Goal: Transaction & Acquisition: Book appointment/travel/reservation

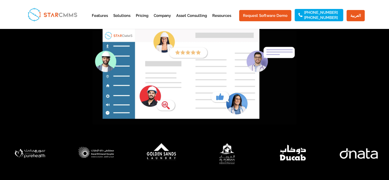
scroll to position [148, 0]
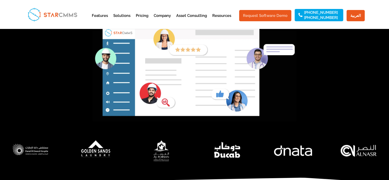
click at [263, 19] on link "Request Software Demo" at bounding box center [265, 15] width 52 height 11
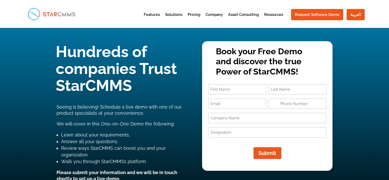
type input "+1"
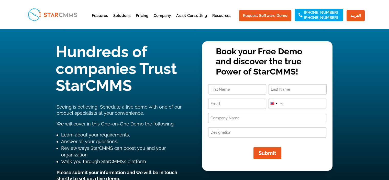
drag, startPoint x: 228, startPoint y: 94, endPoint x: 228, endPoint y: 89, distance: 4.4
click at [228, 89] on input "First" at bounding box center [237, 89] width 58 height 10
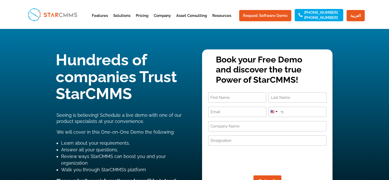
click at [220, 63] on p "Book your Free Demo and discover the true Power of StarCMMS!" at bounding box center [267, 70] width 103 height 30
click at [277, 115] on div at bounding box center [274, 111] width 10 height 8
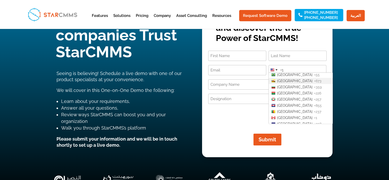
scroll to position [179, 0]
click at [285, 77] on span "[GEOGRAPHIC_DATA]" at bounding box center [295, 78] width 36 height 4
type input "+55"
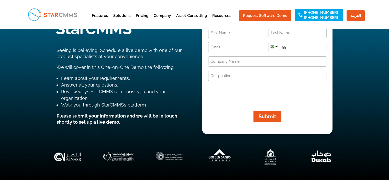
scroll to position [65, 0]
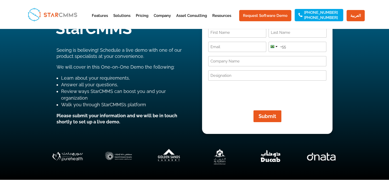
click at [283, 76] on input "Designation (Required)" at bounding box center [267, 75] width 118 height 10
click at [239, 30] on input "First" at bounding box center [237, 32] width 58 height 10
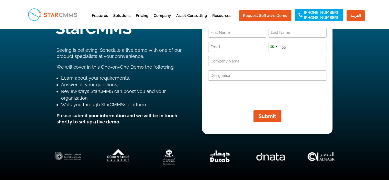
type input "[PERSON_NAME]"
type input "alhulibah"
type input "[EMAIL_ADDRESS][DOMAIN_NAME]"
type input "HIGH STANDARDS CENTER"
click at [275, 48] on div at bounding box center [274, 46] width 10 height 8
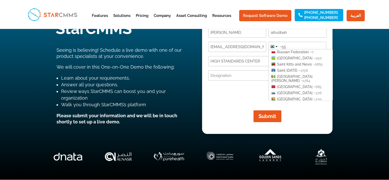
scroll to position [992, 0]
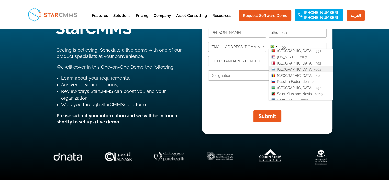
click at [279, 61] on span "[GEOGRAPHIC_DATA]" at bounding box center [295, 63] width 36 height 4
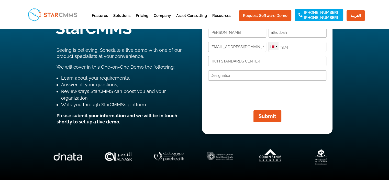
click at [278, 49] on div at bounding box center [274, 46] width 10 height 8
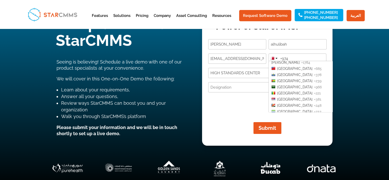
scroll to position [1052, 0]
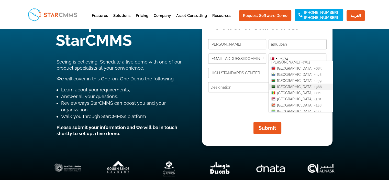
click at [284, 84] on span "[GEOGRAPHIC_DATA]" at bounding box center [295, 86] width 36 height 4
type input "+966"
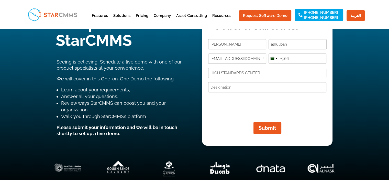
click at [248, 86] on input "Designation (Required)" at bounding box center [267, 87] width 118 height 10
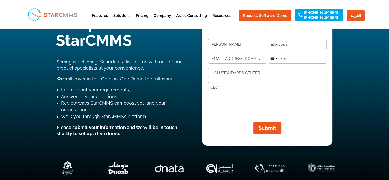
type input "CEO"
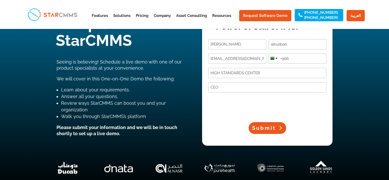
click at [273, 132] on button "Submit" at bounding box center [268, 128] width 38 height 12
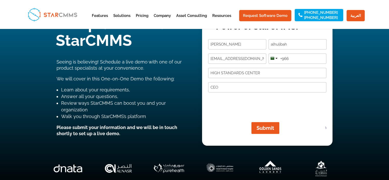
click at [296, 58] on input "+966" at bounding box center [298, 59] width 58 height 10
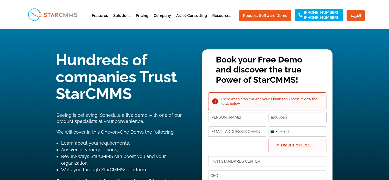
click at [293, 130] on input "+966" at bounding box center [298, 131] width 58 height 10
click at [302, 130] on input "+966" at bounding box center [298, 131] width 58 height 10
click at [301, 131] on input "+966" at bounding box center [298, 131] width 58 height 10
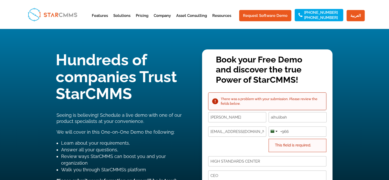
click at [301, 131] on input "+966" at bounding box center [298, 131] width 58 height 10
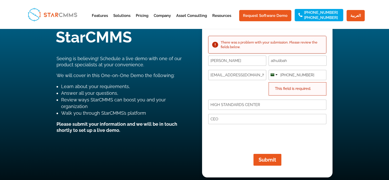
scroll to position [73, 0]
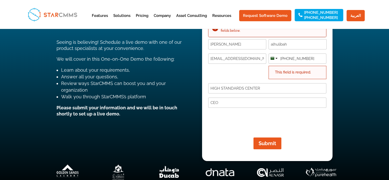
type input "[PHONE_NUMBER]"
click at [264, 142] on span "Submit" at bounding box center [264, 143] width 24 height 6
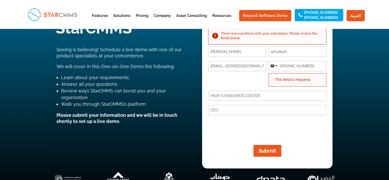
scroll to position [73, 0]
